Goal: Go to known website: Go to known website

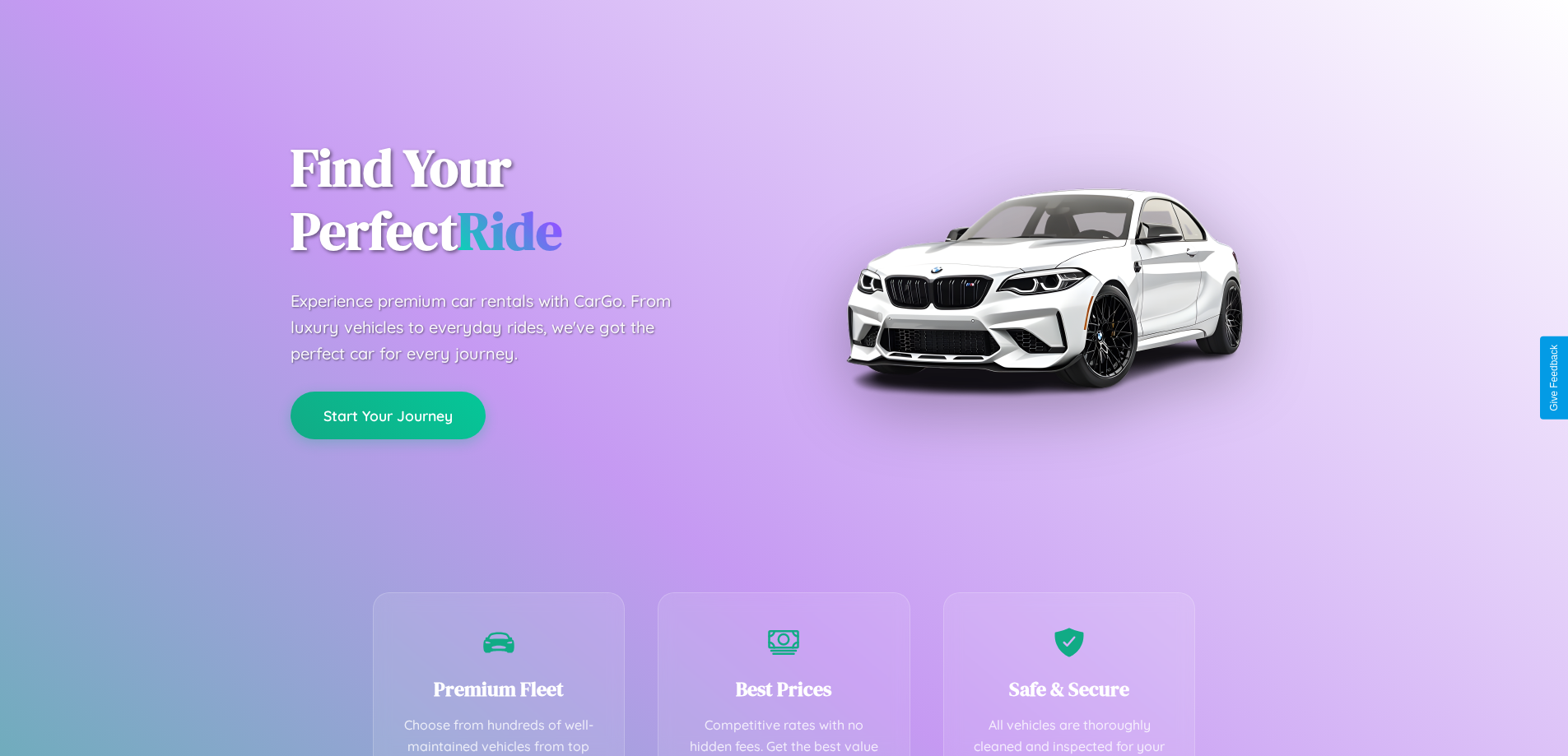
scroll to position [480, 0]
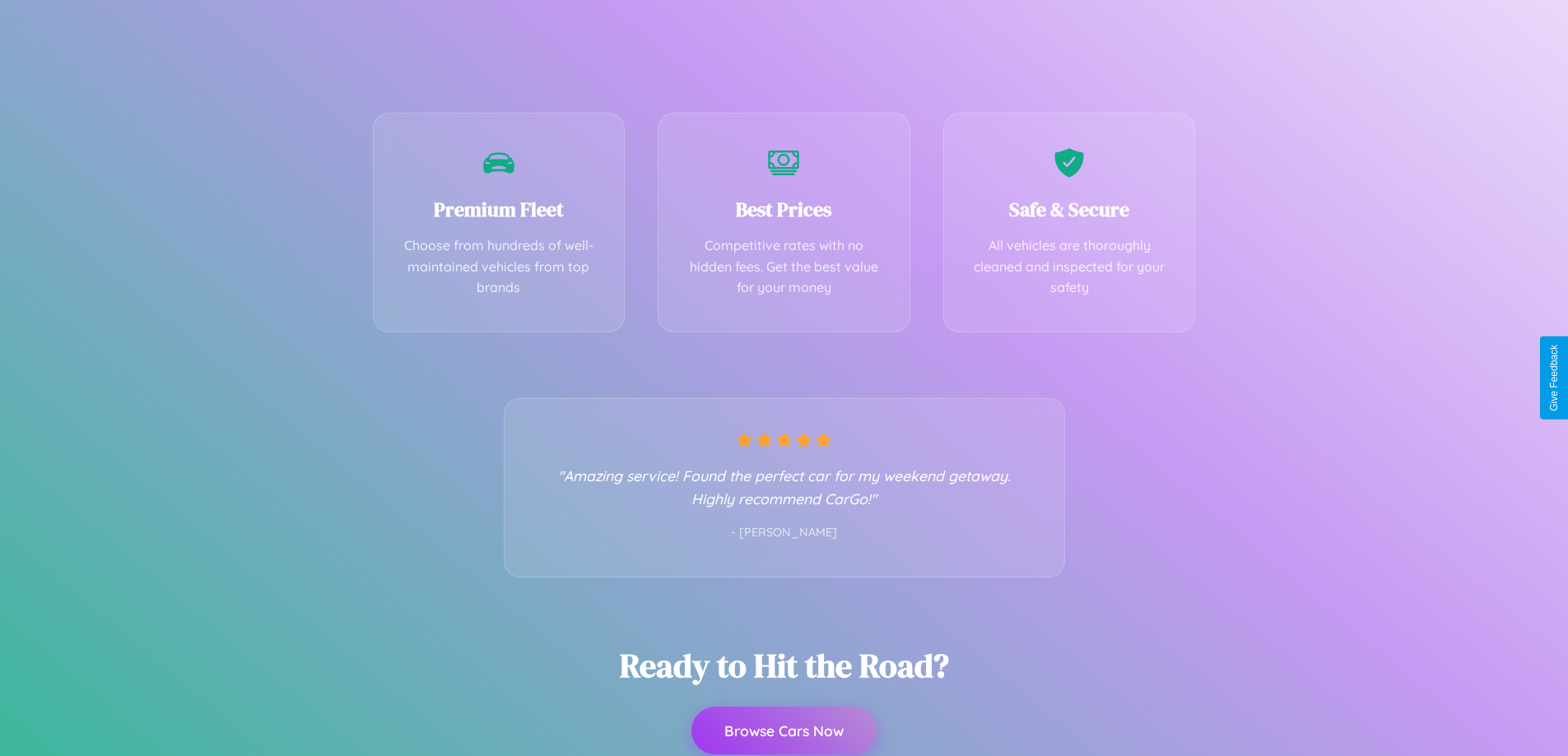
click at [783, 731] on button "Browse Cars Now" at bounding box center [784, 731] width 185 height 47
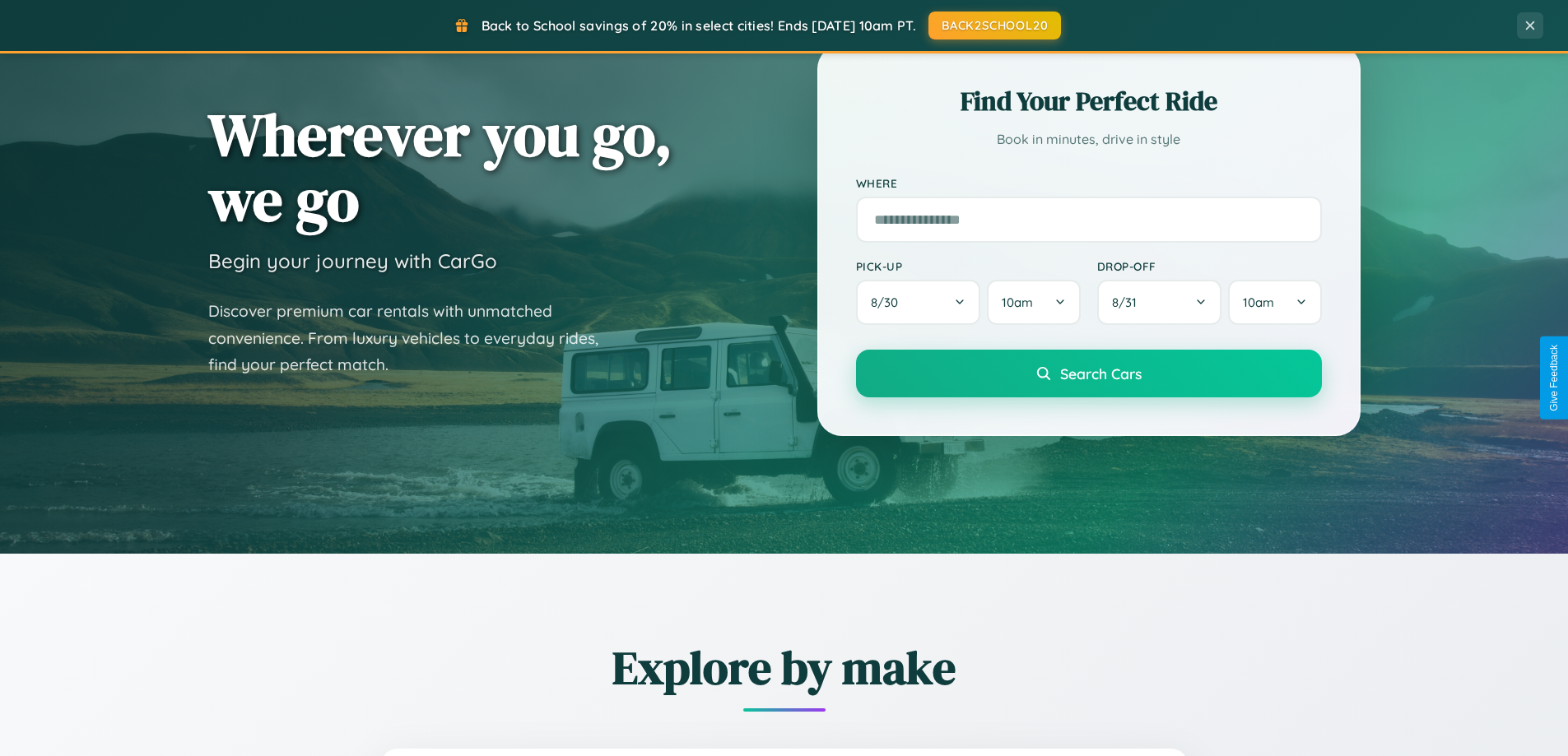
scroll to position [709, 0]
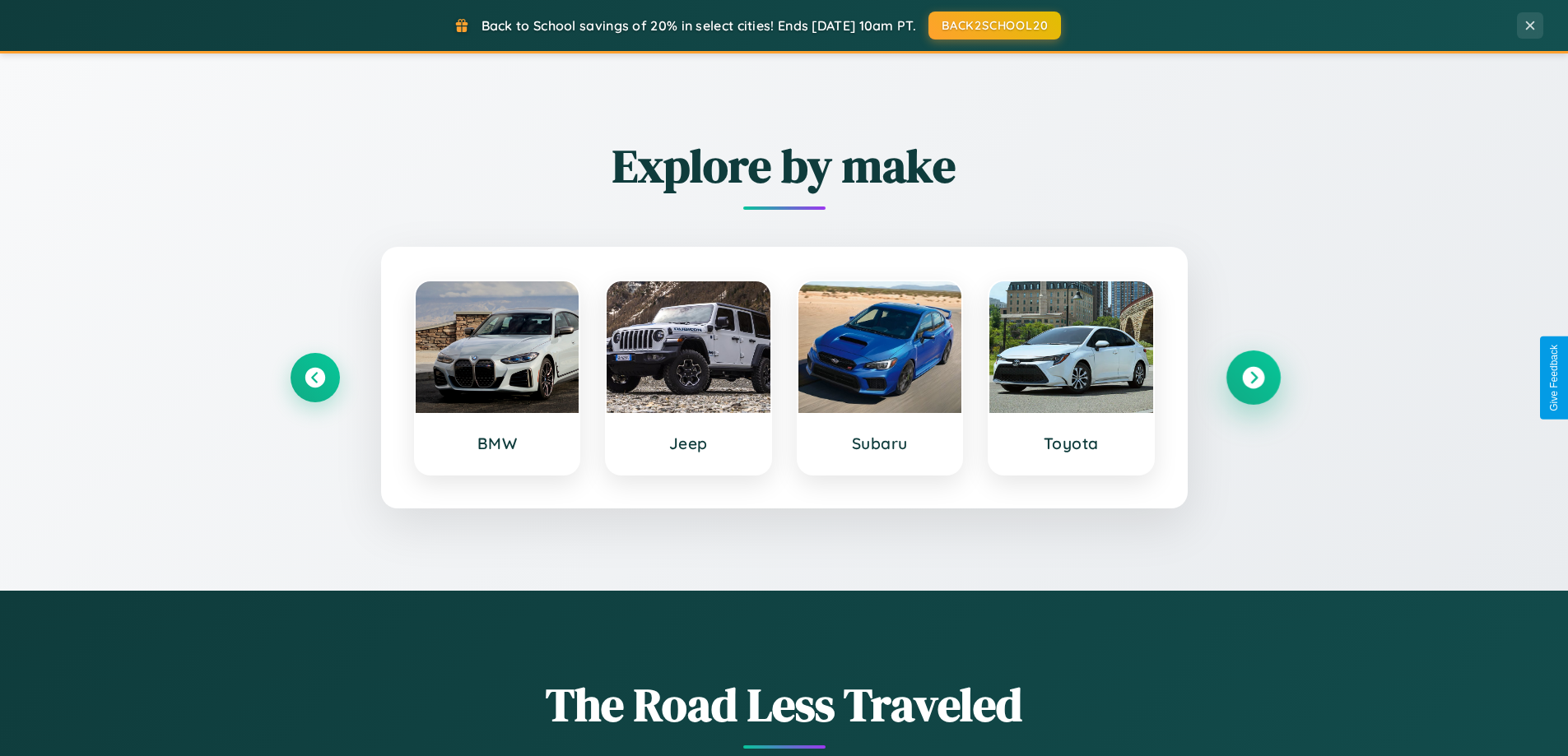
click at [1253, 378] on icon at bounding box center [1253, 378] width 22 height 22
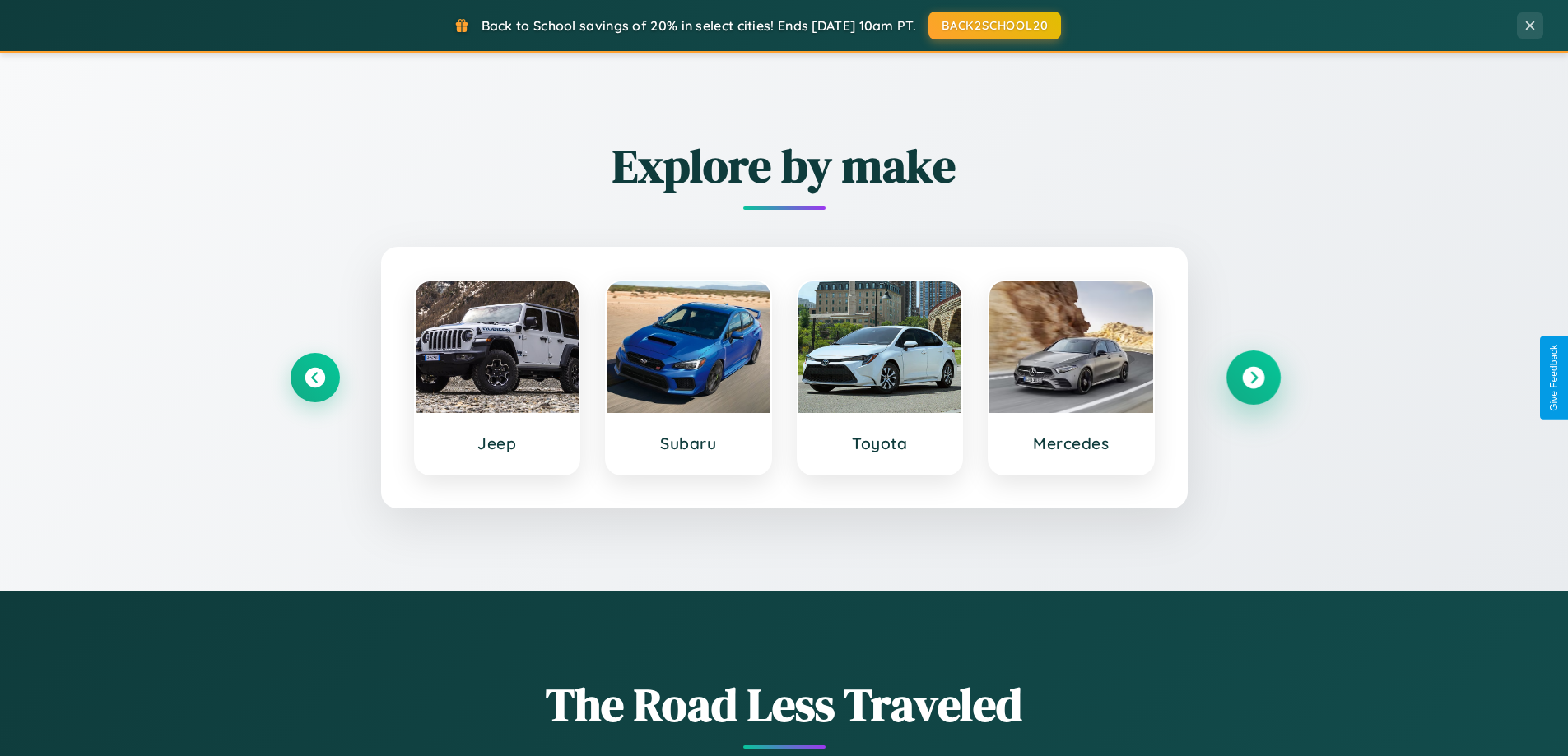
click at [1253, 378] on icon at bounding box center [1253, 378] width 22 height 22
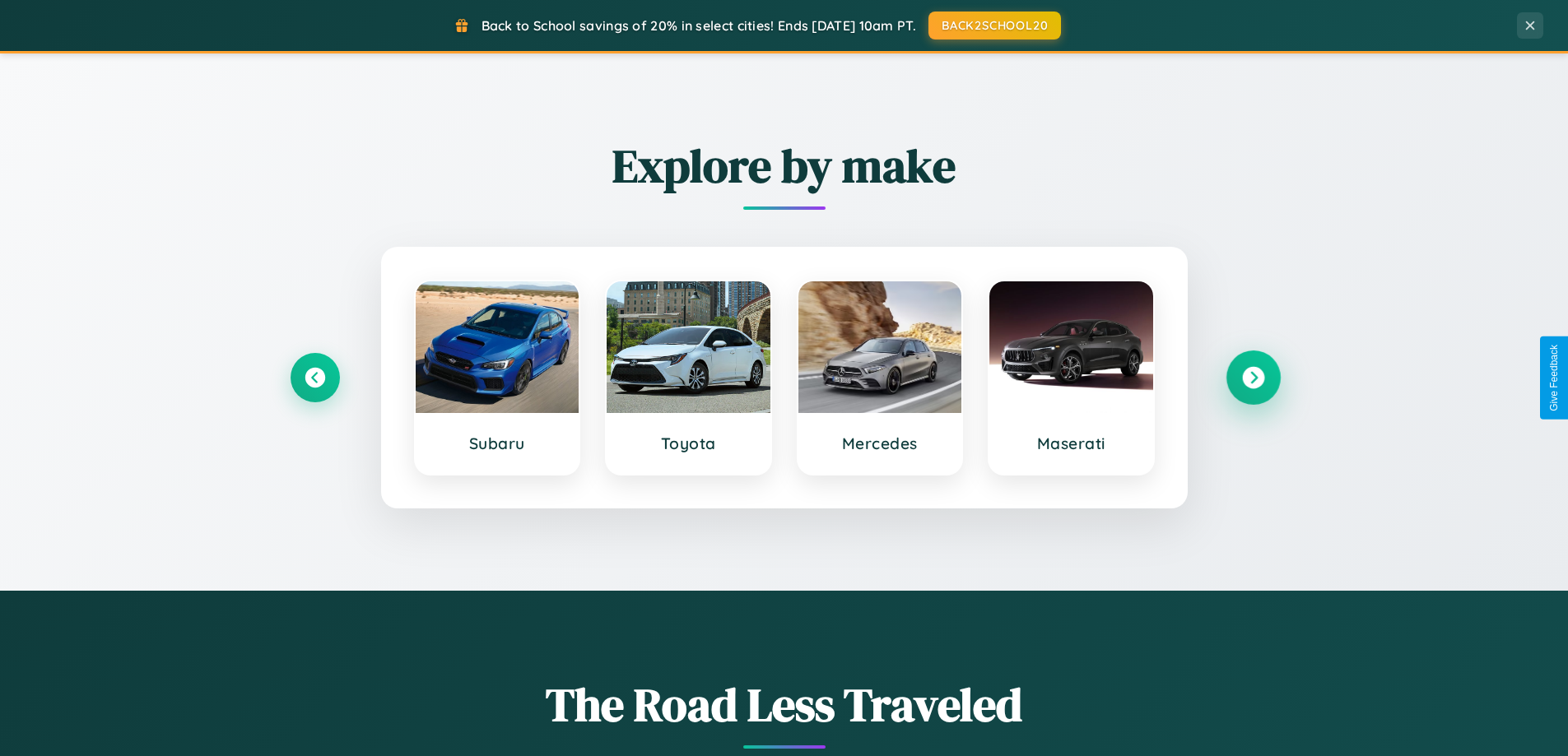
click at [1253, 378] on icon at bounding box center [1253, 378] width 22 height 22
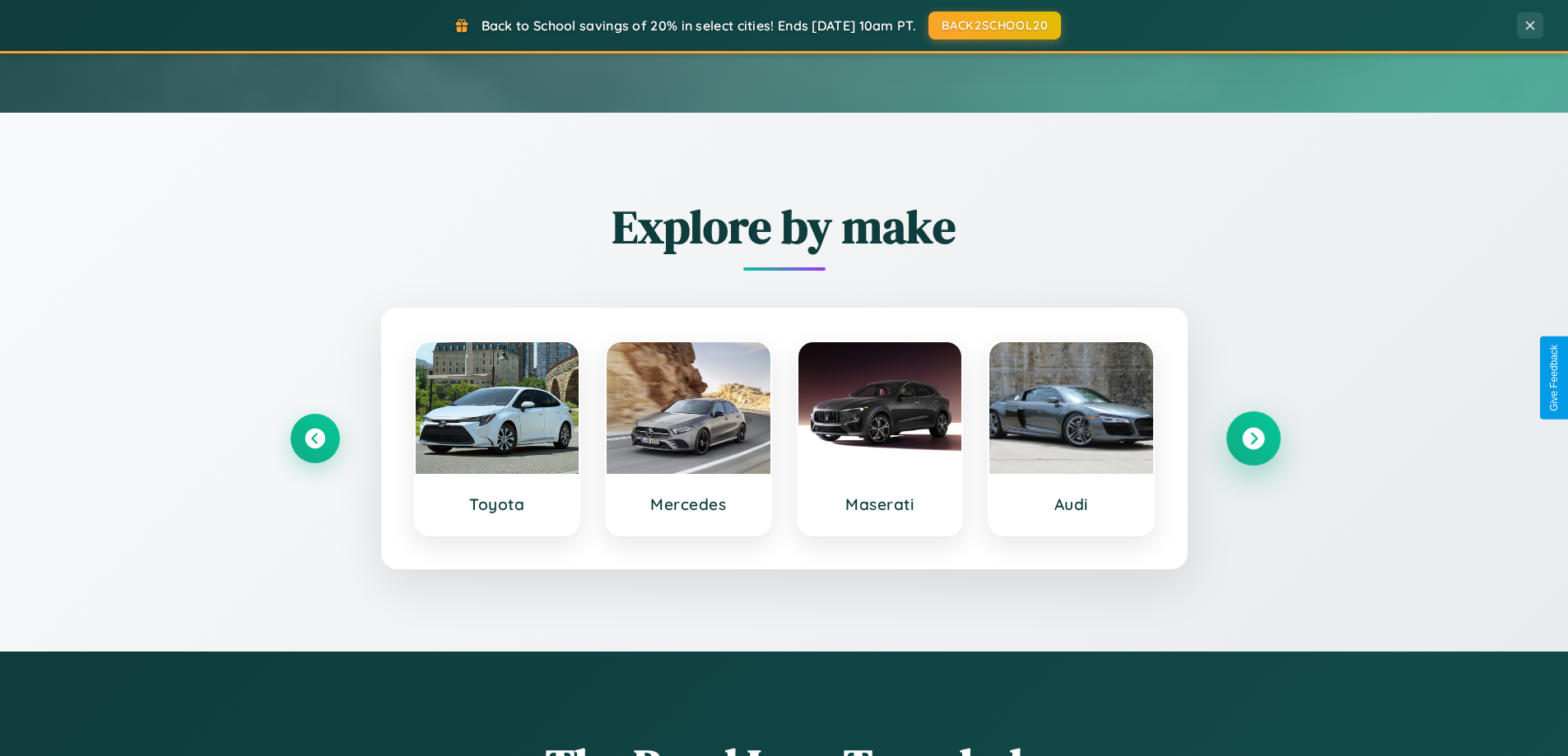
scroll to position [0, 0]
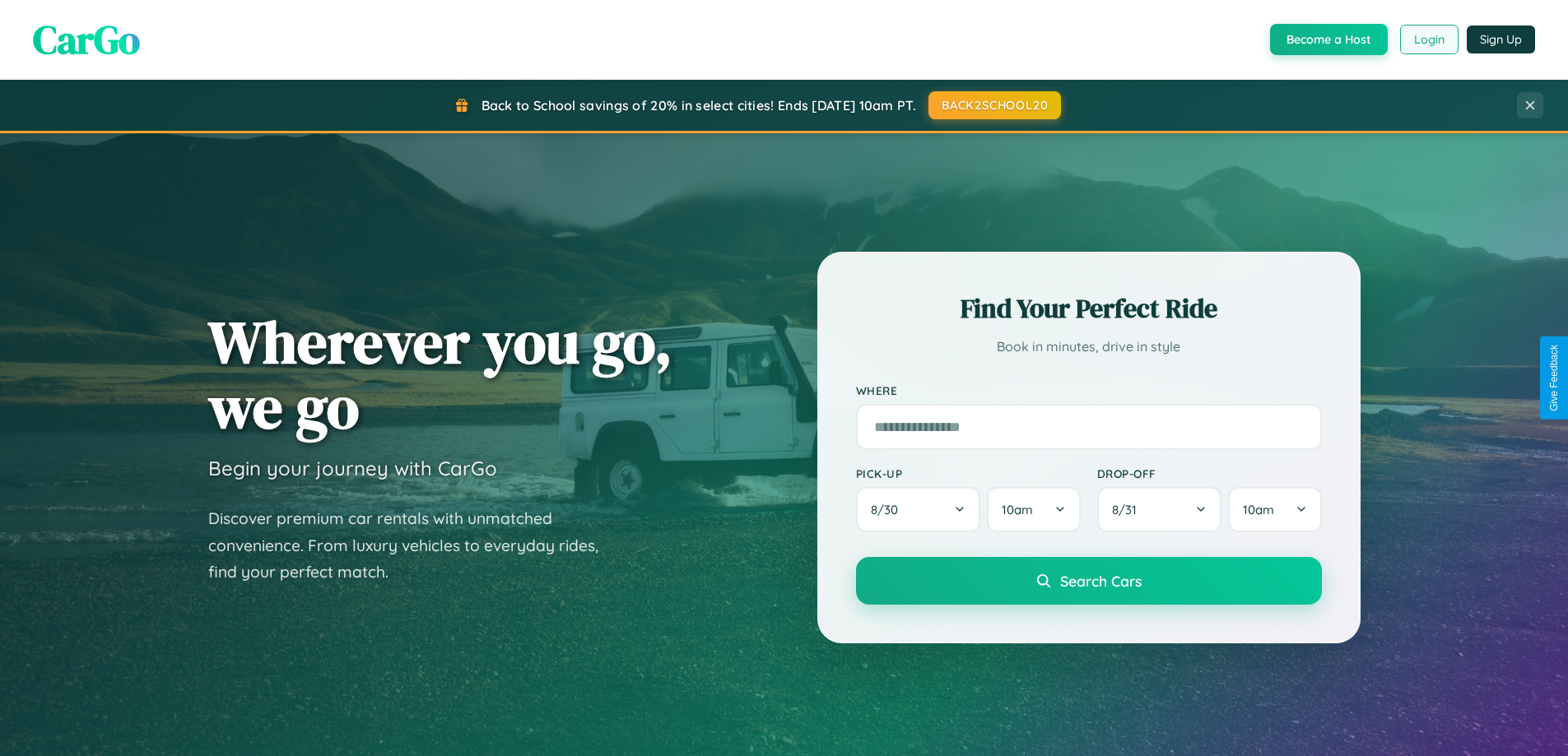
click at [1428, 40] on button "Login" at bounding box center [1429, 39] width 58 height 30
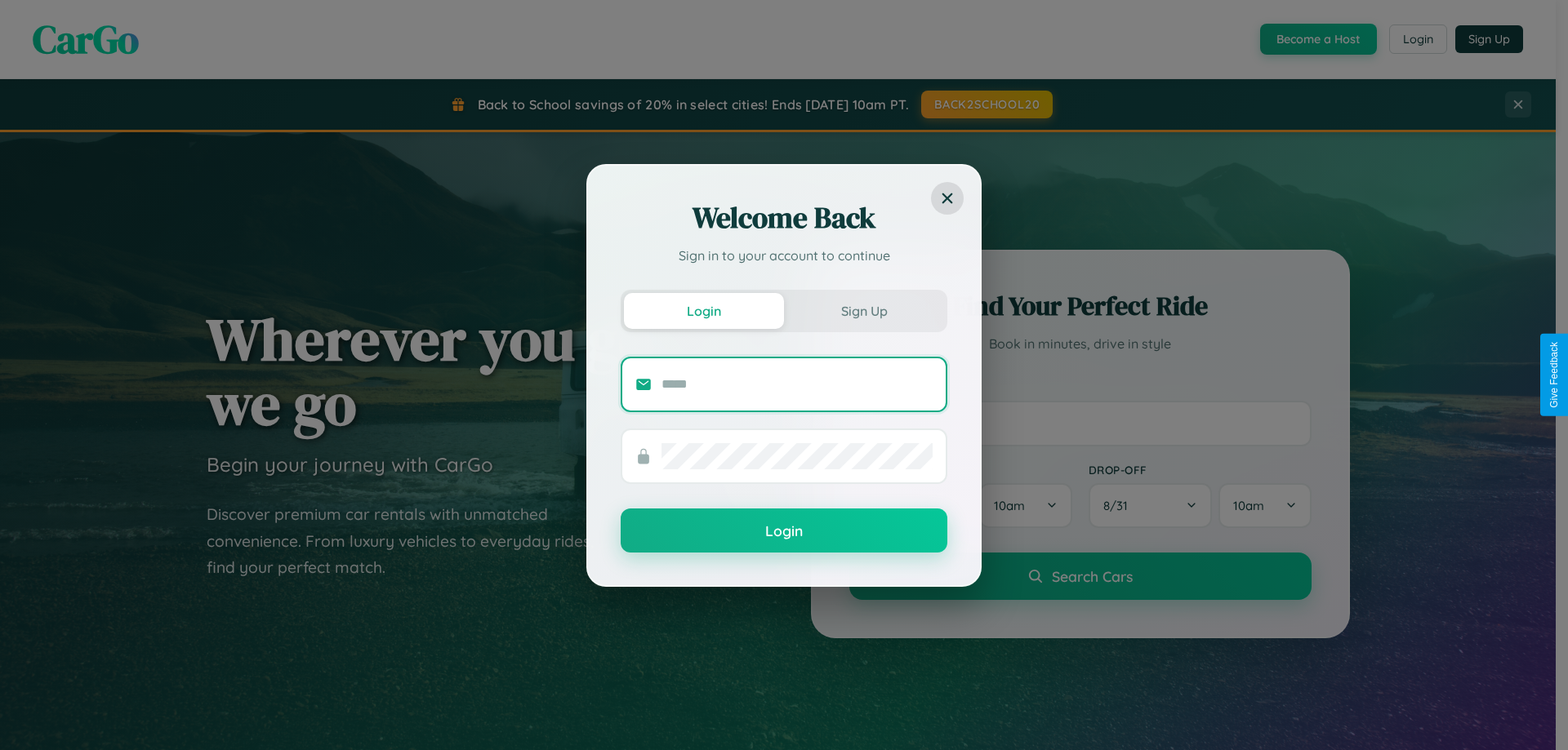
click at [797, 383] on input "text" at bounding box center [797, 384] width 271 height 26
type input "**********"
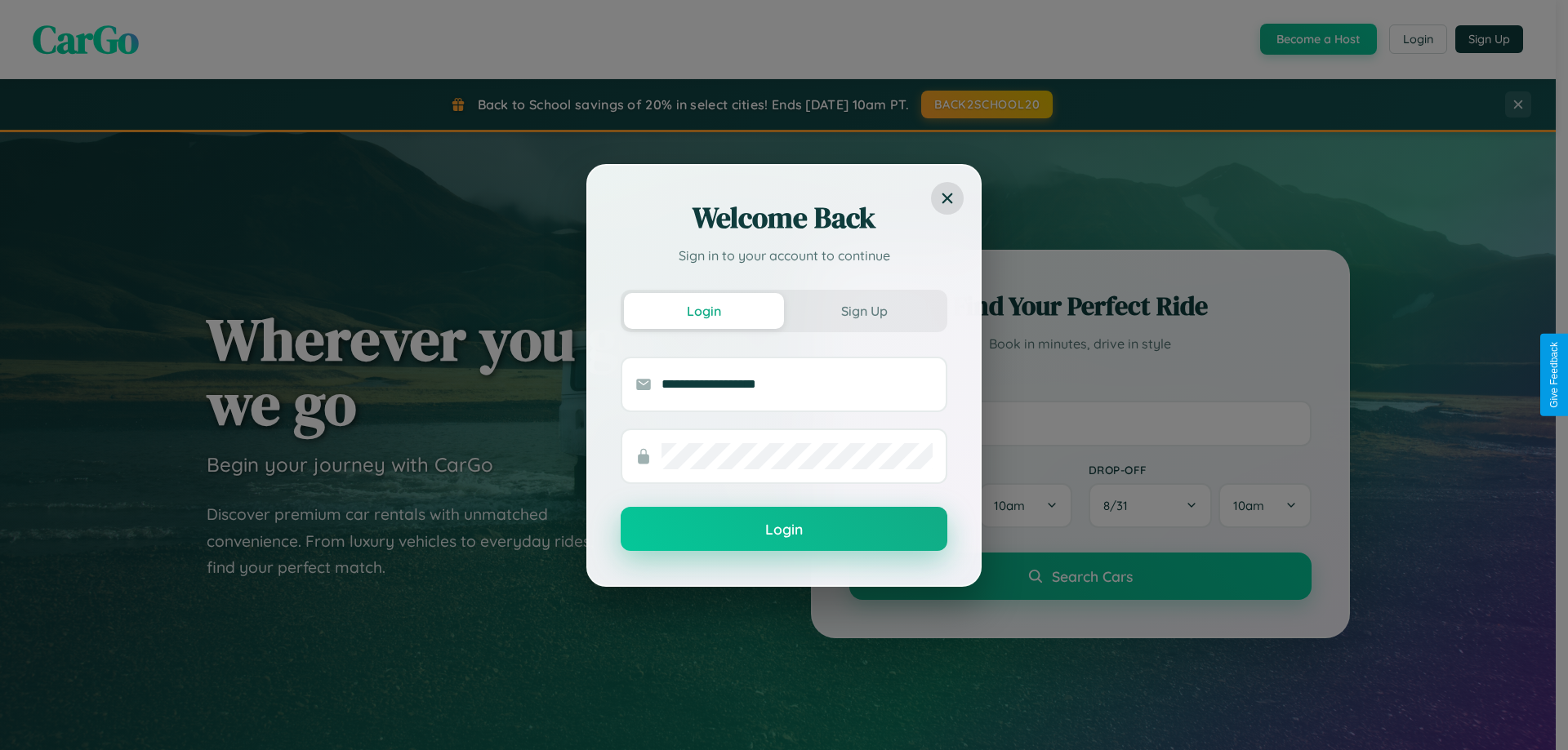
click at [784, 529] on button "Login" at bounding box center [784, 529] width 326 height 44
